Goal: Communication & Community: Ask a question

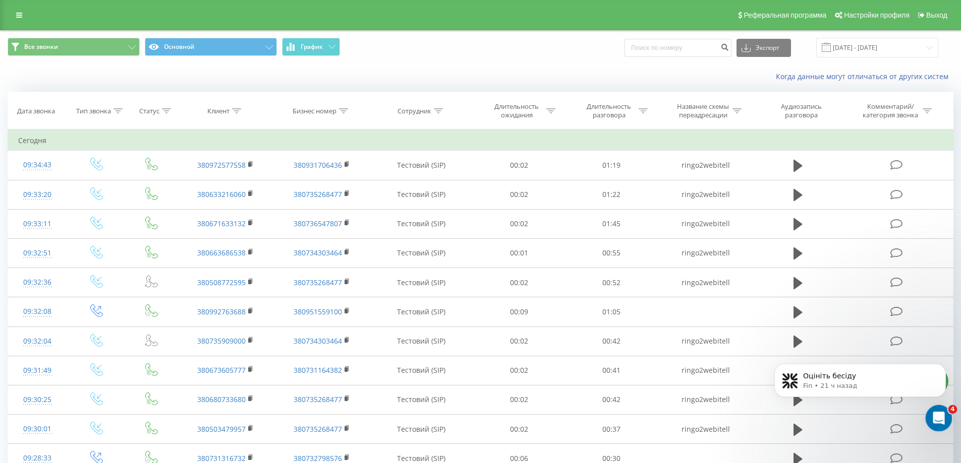
click at [930, 415] on icon "Открыть службу сообщений Intercom" at bounding box center [937, 417] width 17 height 17
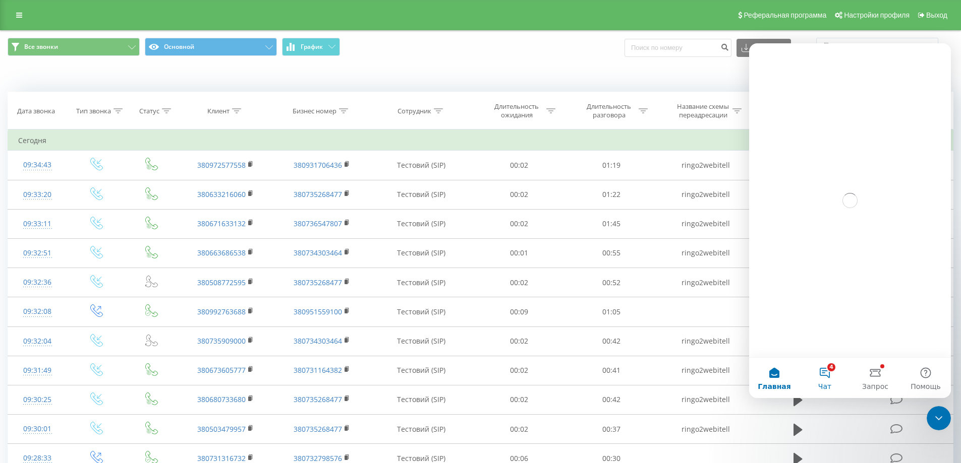
click at [829, 375] on button "4 Чат" at bounding box center [824, 378] width 50 height 40
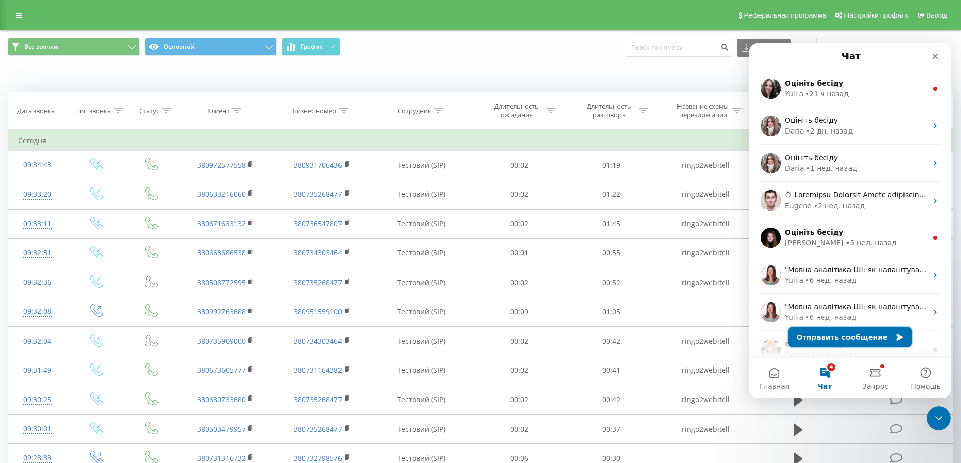
click at [831, 337] on button "Отправить сообщение" at bounding box center [850, 337] width 124 height 20
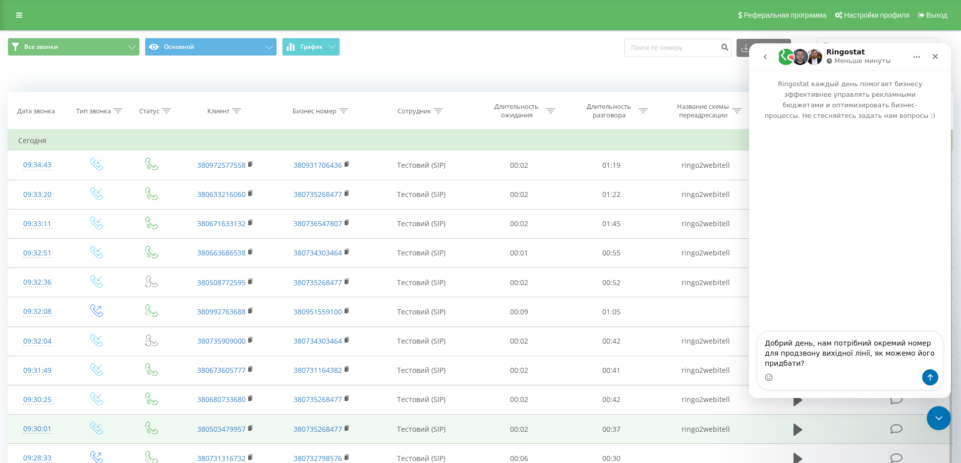
type textarea "Добрий день, нам потрібний окремий номер для продзвону вихідної лінії, як можем…"
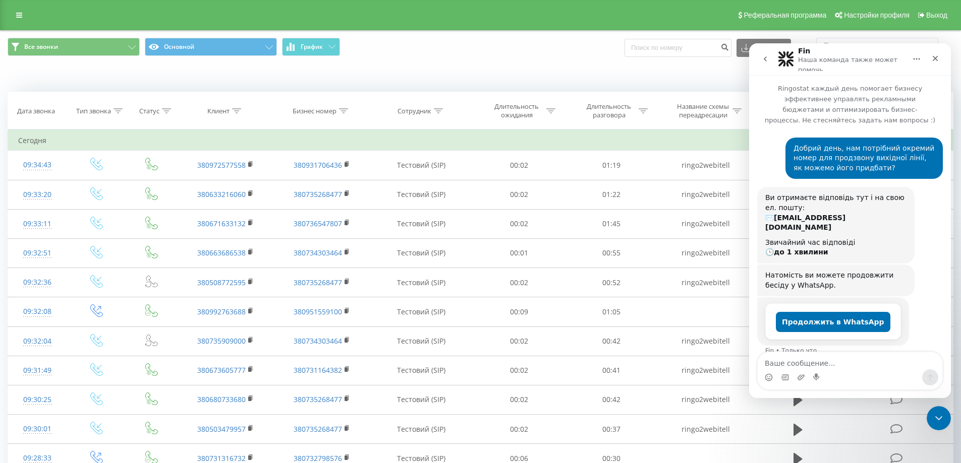
click at [830, 366] on textarea "Ваше сообщение..." at bounding box center [849, 361] width 185 height 17
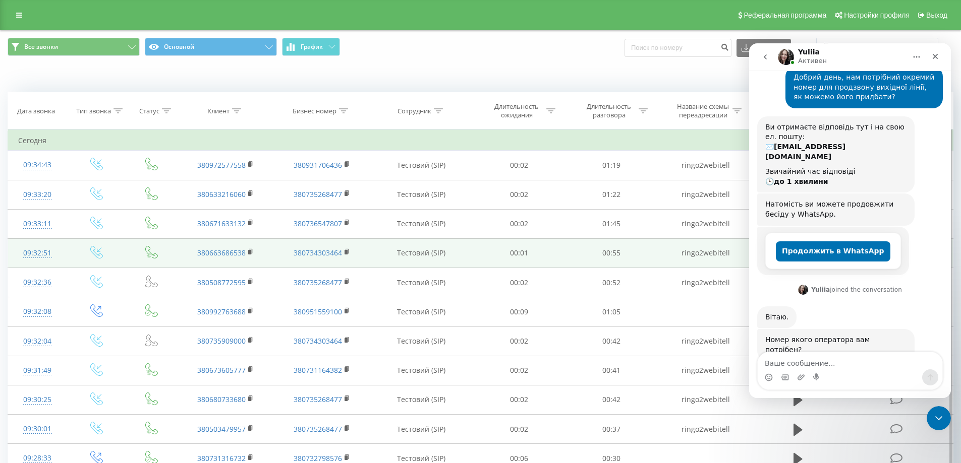
scroll to position [66, 0]
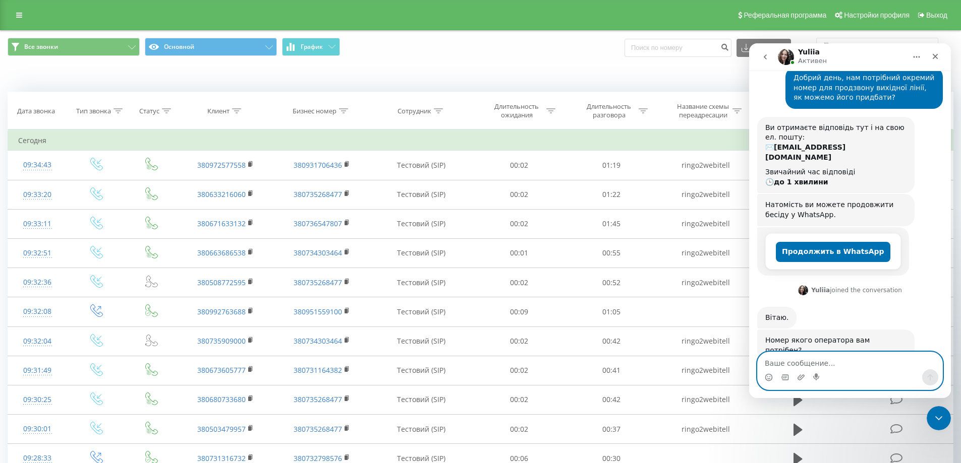
click at [853, 360] on textarea "Ваше сообщение..." at bounding box center [849, 361] width 185 height 17
type textarea "нема значення"
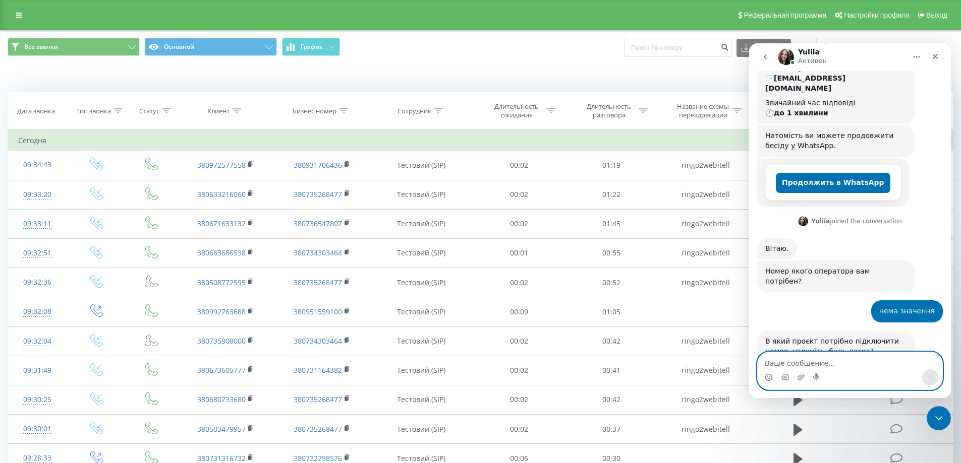
scroll to position [136, 0]
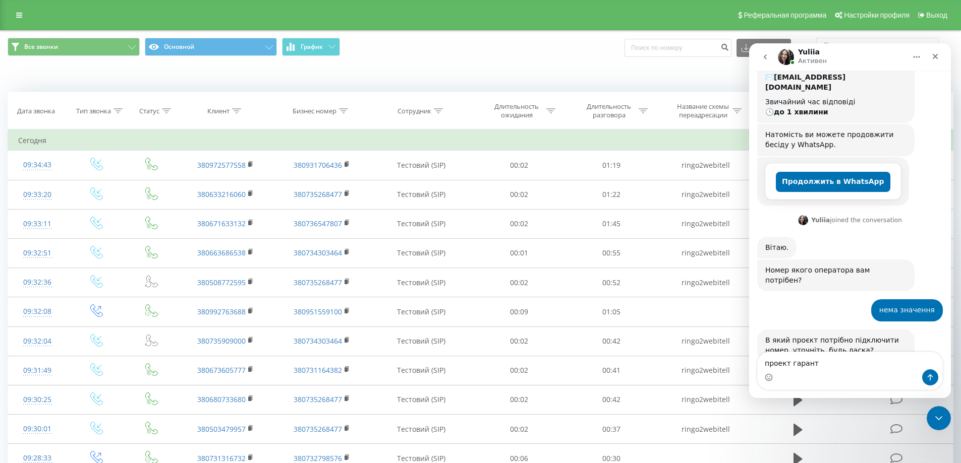
click at [581, 75] on div "Когда данные могут отличаться от других систем" at bounding box center [661, 77] width 600 height 10
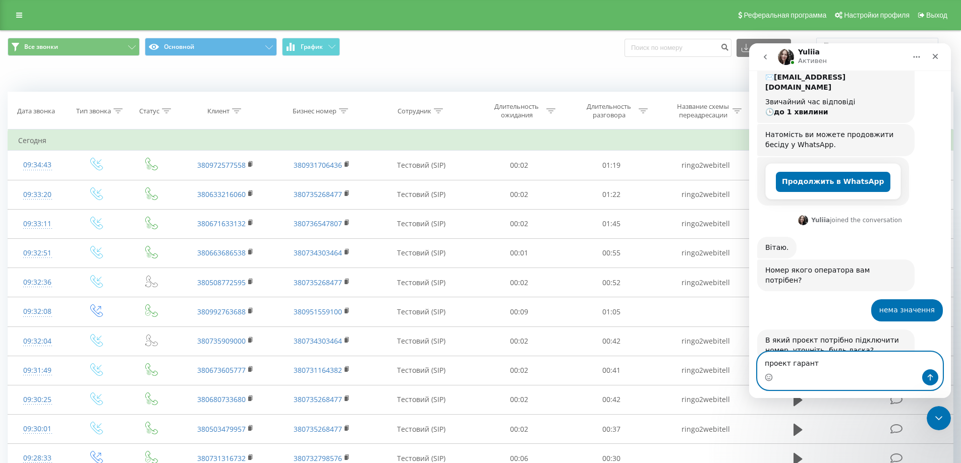
click at [816, 369] on textarea "проект гарант" at bounding box center [849, 361] width 185 height 17
type textarea "проект гарант тім"
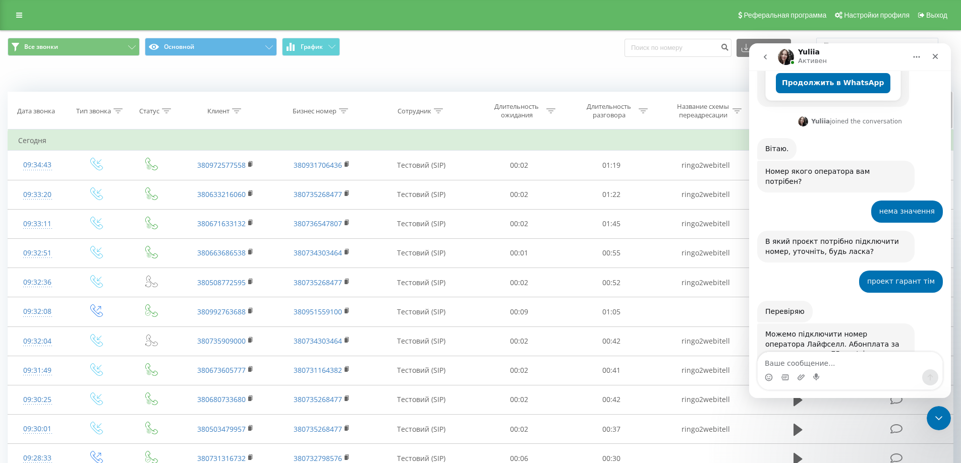
scroll to position [249, 0]
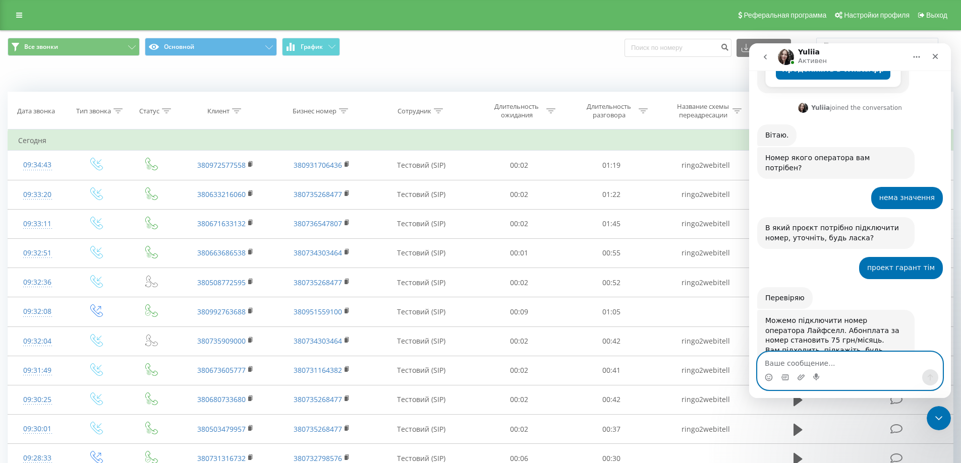
click at [814, 361] on textarea "Ваше сообщение..." at bounding box center [849, 361] width 185 height 17
type textarea "так"
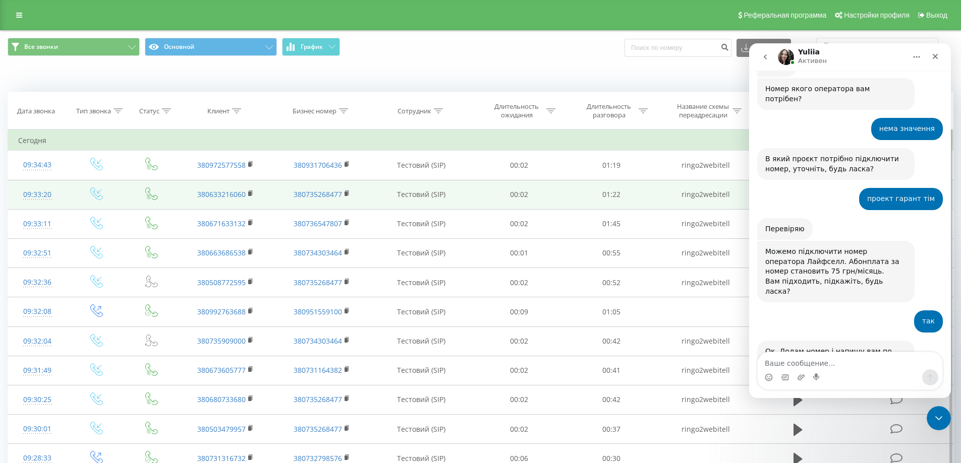
scroll to position [319, 0]
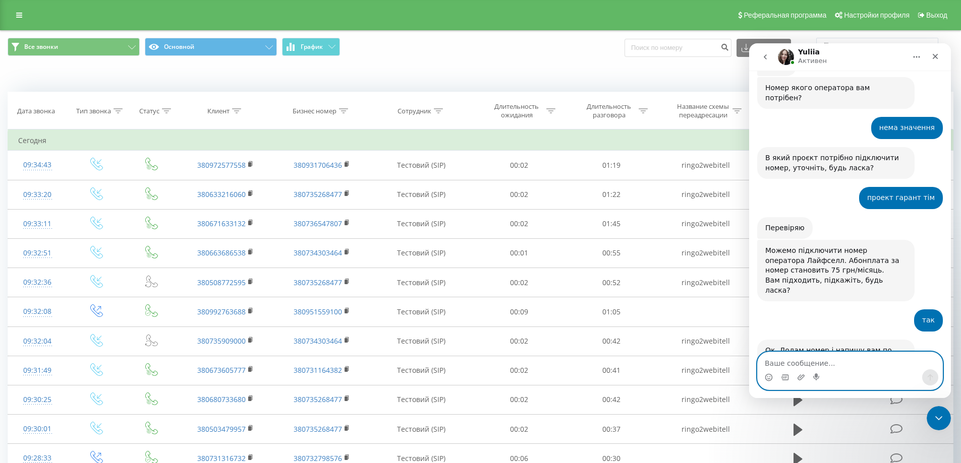
click at [812, 359] on textarea "Ваше сообщение..." at bounding box center [849, 361] width 185 height 17
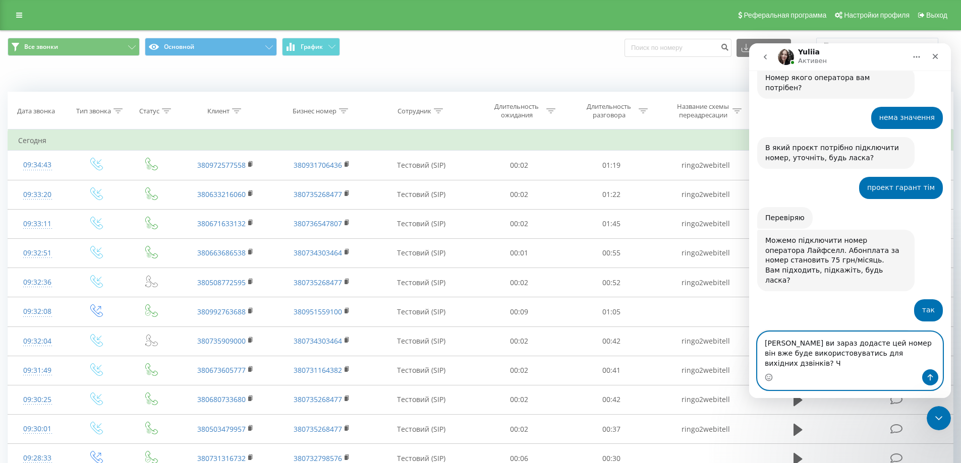
type textarea "[PERSON_NAME] ви зараз додасте цей номер він вже буде використовуватись для вих…"
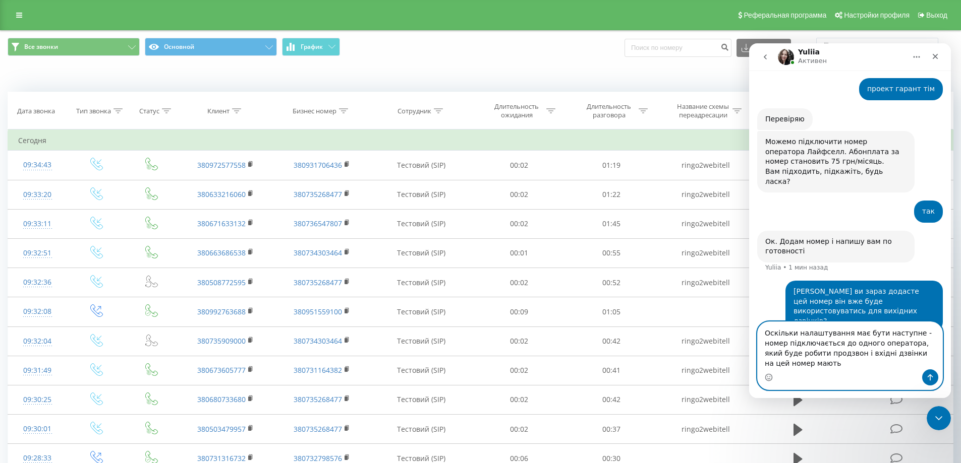
scroll to position [438, 0]
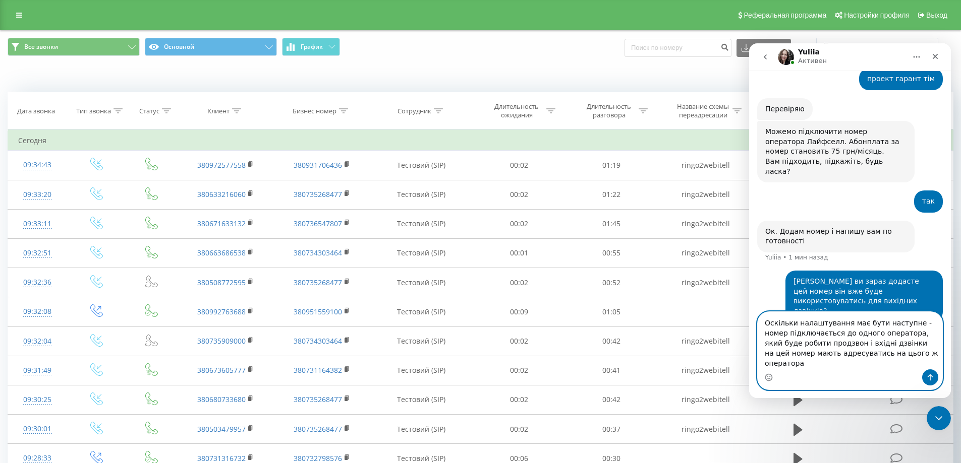
type textarea "Оскільки налаштування має бути наступне - номер підключається до одного операто…"
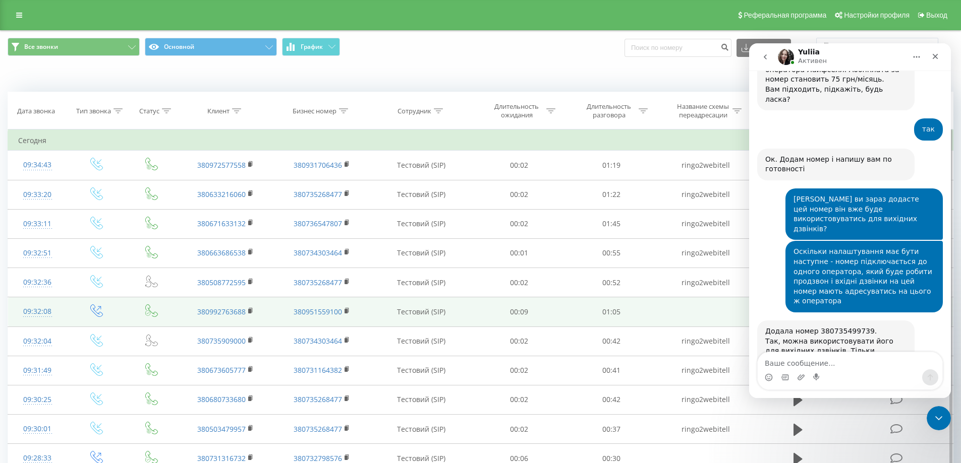
scroll to position [511, 0]
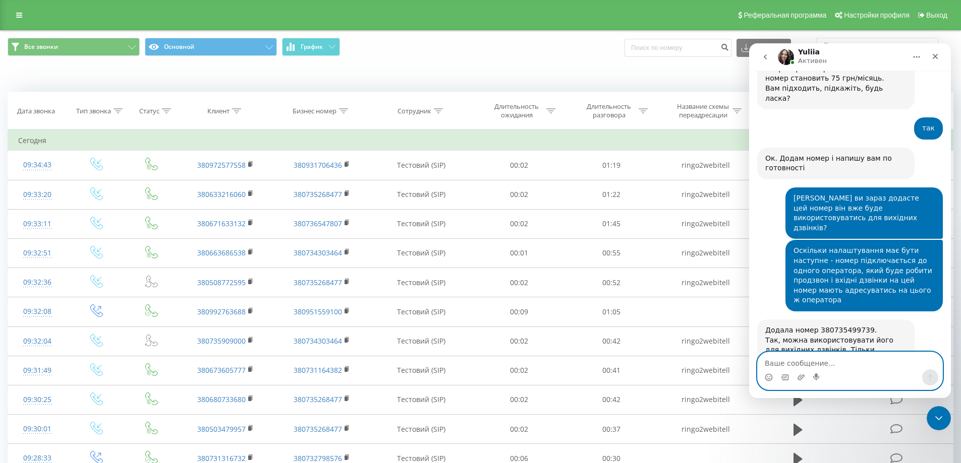
click at [802, 355] on textarea "Ваше сообщение..." at bounding box center [849, 361] width 185 height 17
type textarea "[PERSON_NAME]"
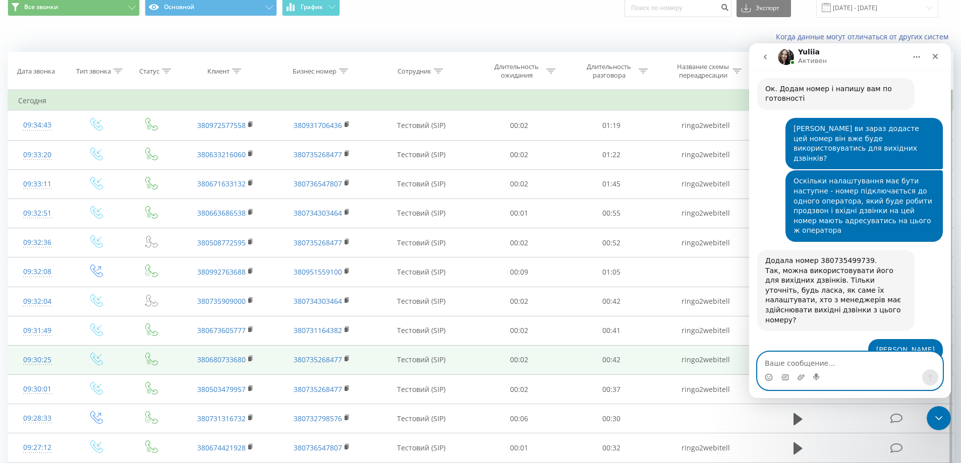
scroll to position [0, 0]
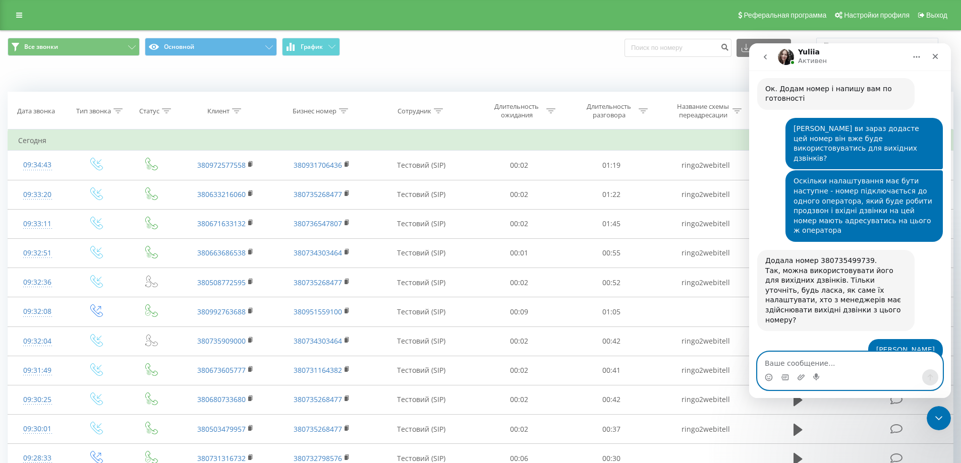
click at [847, 356] on textarea "Ваше сообщение..." at bounding box center [849, 361] width 185 height 17
type textarea "а які є менеджери?"
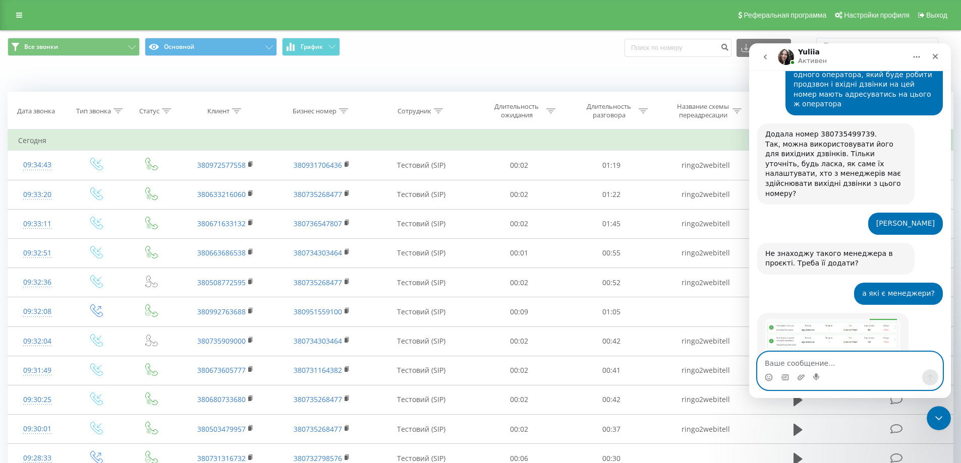
scroll to position [711, 0]
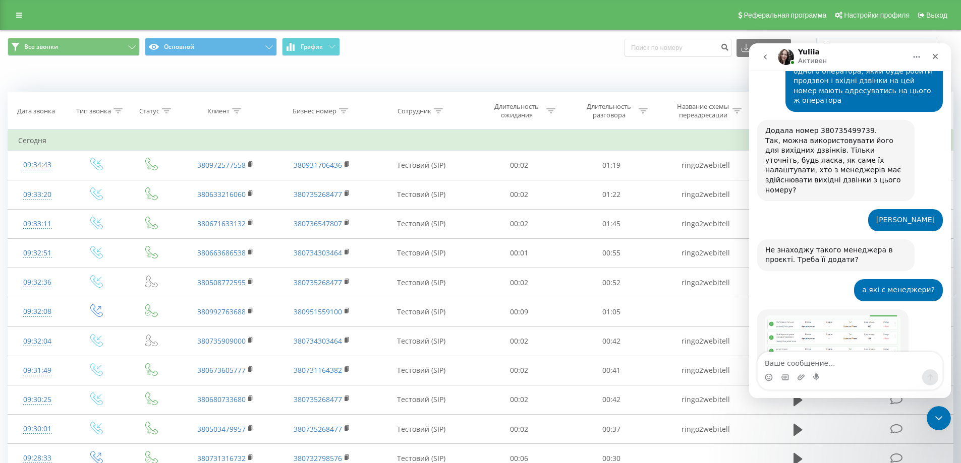
click at [796, 316] on img "Yuliia говорит…" at bounding box center [832, 356] width 135 height 80
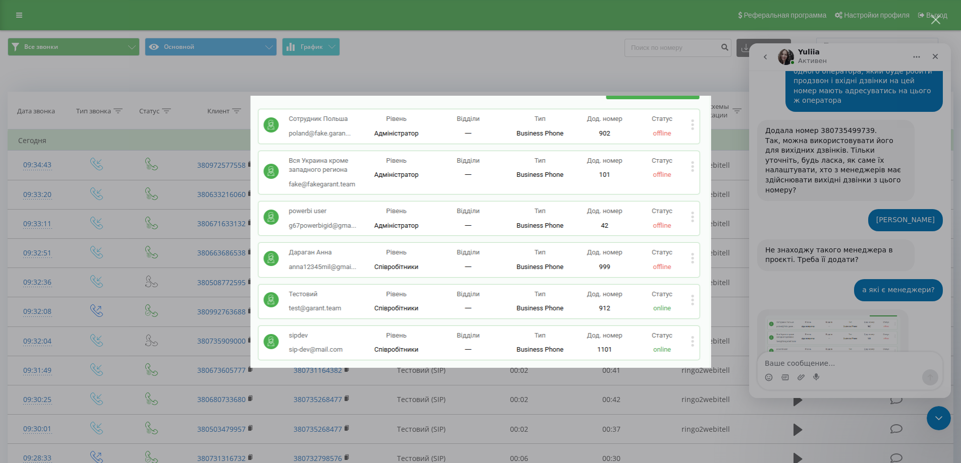
scroll to position [0, 0]
click at [588, 427] on div "Мессенджер Intercom" at bounding box center [480, 231] width 961 height 463
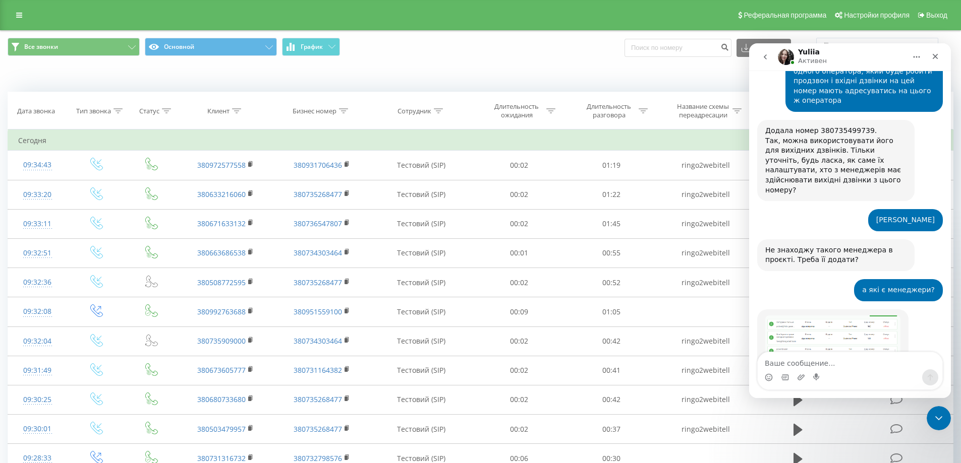
scroll to position [559, 0]
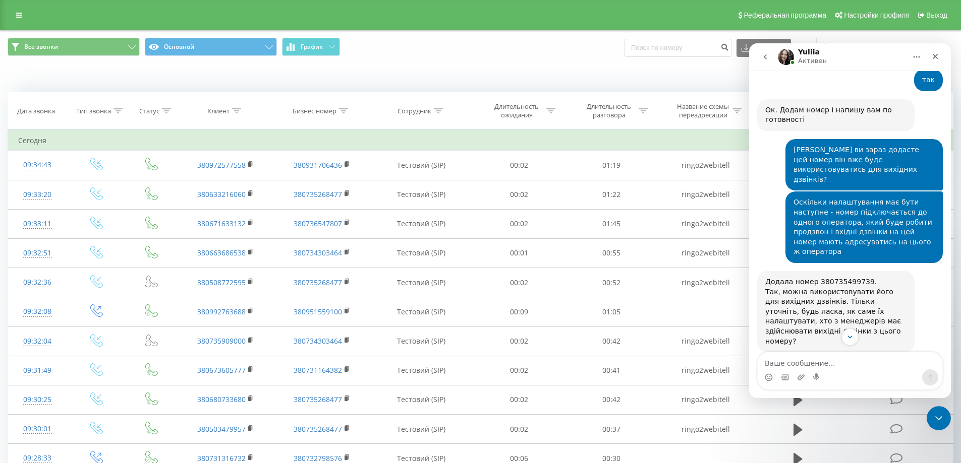
click at [832, 277] on div "Додала номер 380735499739. Так, можна використовувати його для вихідних дзвінкі…" at bounding box center [835, 311] width 141 height 69
copy div "380735499739"
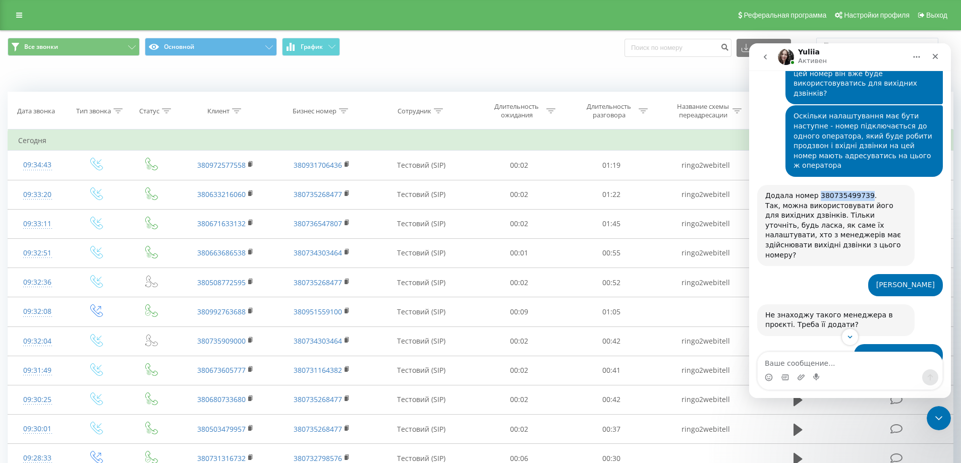
scroll to position [711, 0]
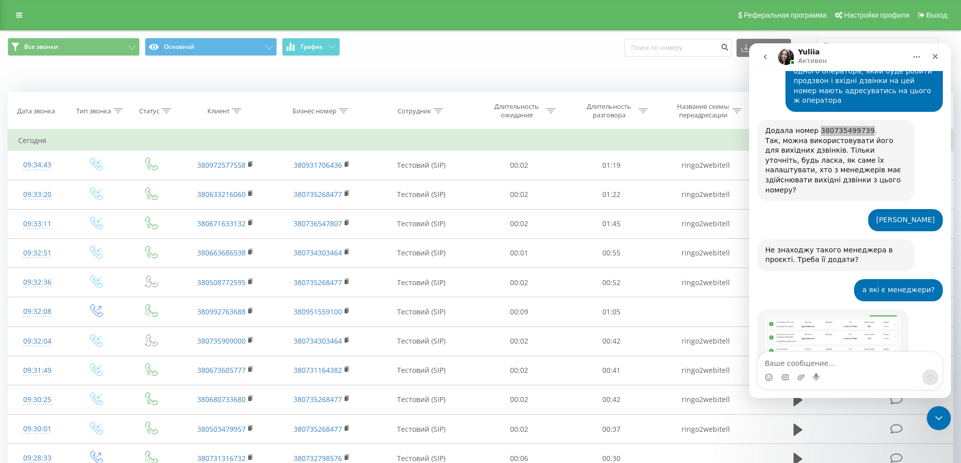
click at [525, 72] on div "Когда данные могут отличаться от других систем" at bounding box center [661, 77] width 600 height 10
